Goal: Task Accomplishment & Management: Use online tool/utility

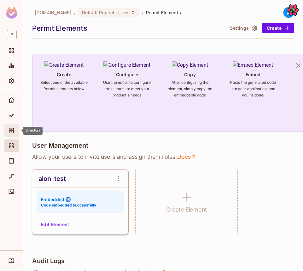
click at [12, 125] on div "Directory" at bounding box center [11, 130] width 14 height 13
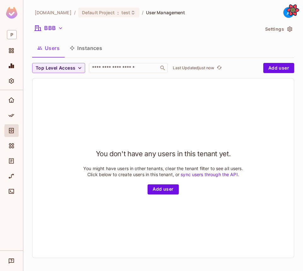
click at [49, 35] on div "[DOMAIN_NAME] / Default Project : test / User Management A BBB Settings Users I…" at bounding box center [163, 135] width 262 height 256
click at [17, 145] on div "Elements" at bounding box center [12, 146] width 11 height 8
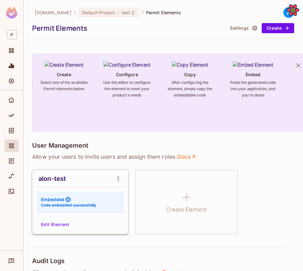
click at [50, 217] on div "alon-test Embedded Code embedded successfully Edit Element" at bounding box center [80, 202] width 96 height 64
click at [49, 221] on button "Edit Element" at bounding box center [55, 224] width 33 height 10
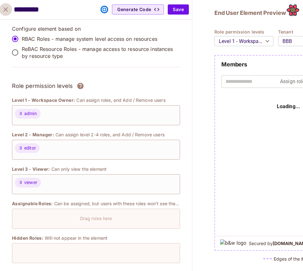
click at [0, 10] on button "close" at bounding box center [5, 9] width 13 height 13
